Goal: Information Seeking & Learning: Learn about a topic

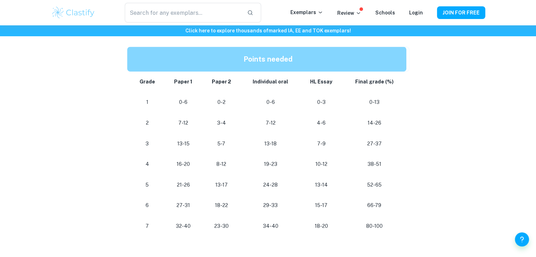
scroll to position [365, 0]
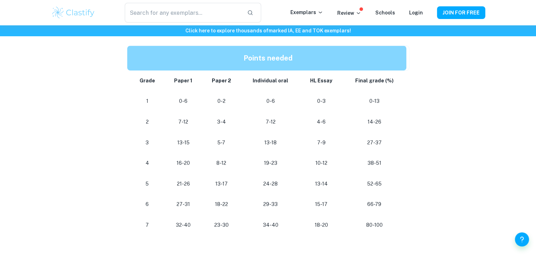
click at [286, 57] on strong "Points needed" at bounding box center [268, 58] width 49 height 8
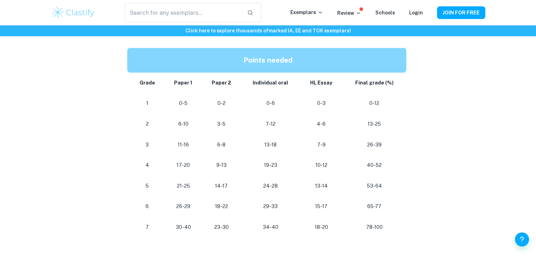
scroll to position [403, 0]
click at [466, 79] on div "IB English A Language and Literature Grade Boundaries By [PERSON_NAME] • [DATE]…" at bounding box center [268, 154] width 434 height 1006
click at [410, 122] on div "IB English A Language and Literature Grade Boundaries By [PERSON_NAME] • [DATE]…" at bounding box center [268, 154] width 434 height 1006
click at [432, 127] on div "IB English A Language and Literature Grade Boundaries By [PERSON_NAME] • [DATE]…" at bounding box center [268, 154] width 434 height 1006
click at [430, 127] on div "IB English A Language and Literature Grade Boundaries By [PERSON_NAME] • [DATE]…" at bounding box center [268, 154] width 434 height 1006
